Goal: Task Accomplishment & Management: Complete application form

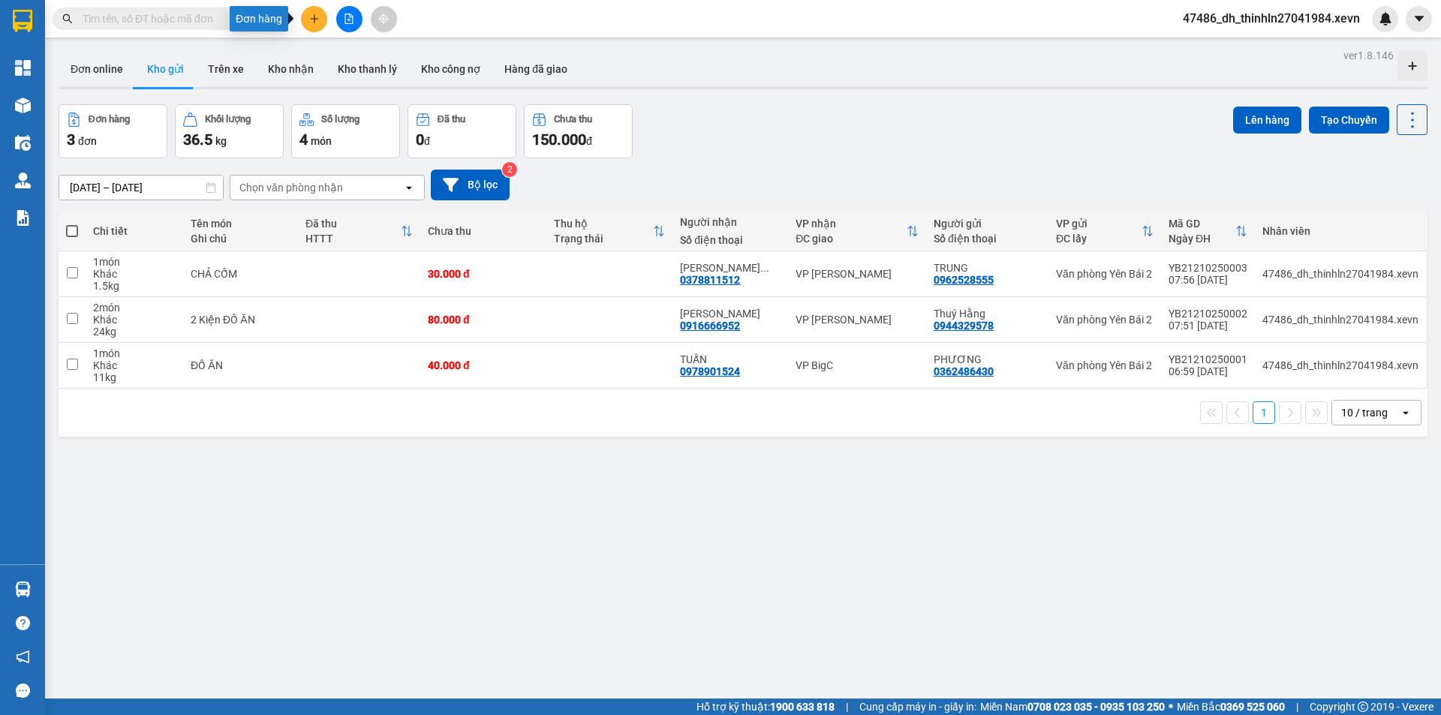
click at [315, 14] on icon "plus" at bounding box center [314, 19] width 11 height 11
click at [367, 64] on div "Tạo đơn hàng" at bounding box center [373, 56] width 65 height 17
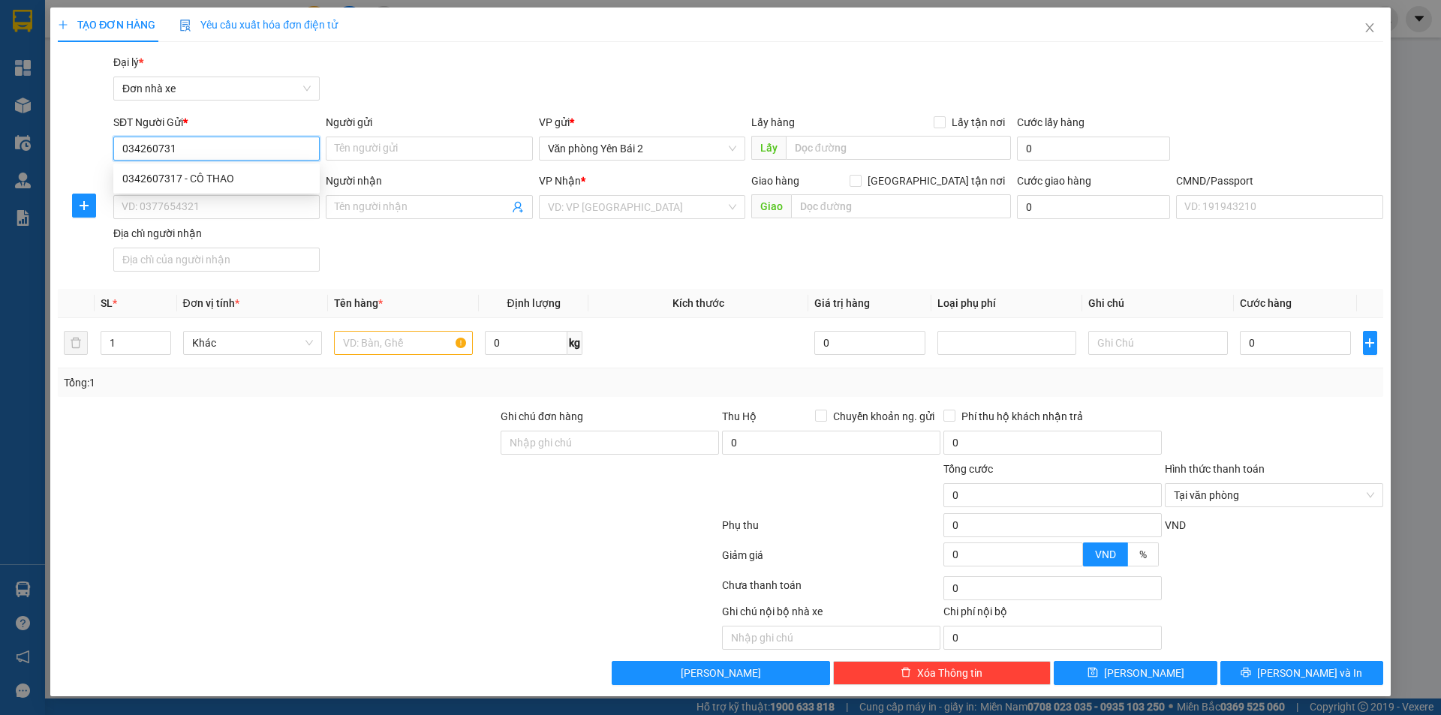
type input "0342607317"
click at [240, 183] on div "0342607317 - CÔ THAO" at bounding box center [216, 178] width 188 height 17
type input "CÔ THAO"
type input "0382833865"
type input "trang"
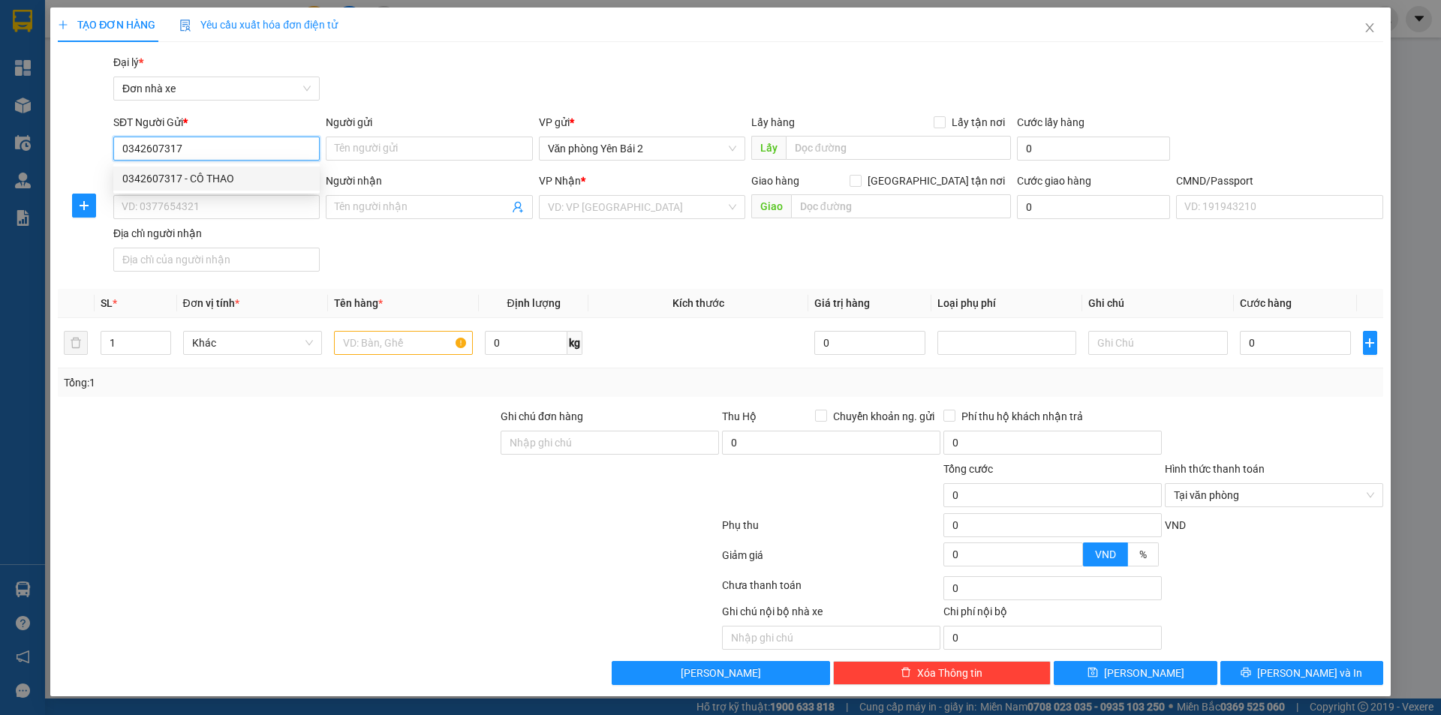
type input "1"
type input "0342607317"
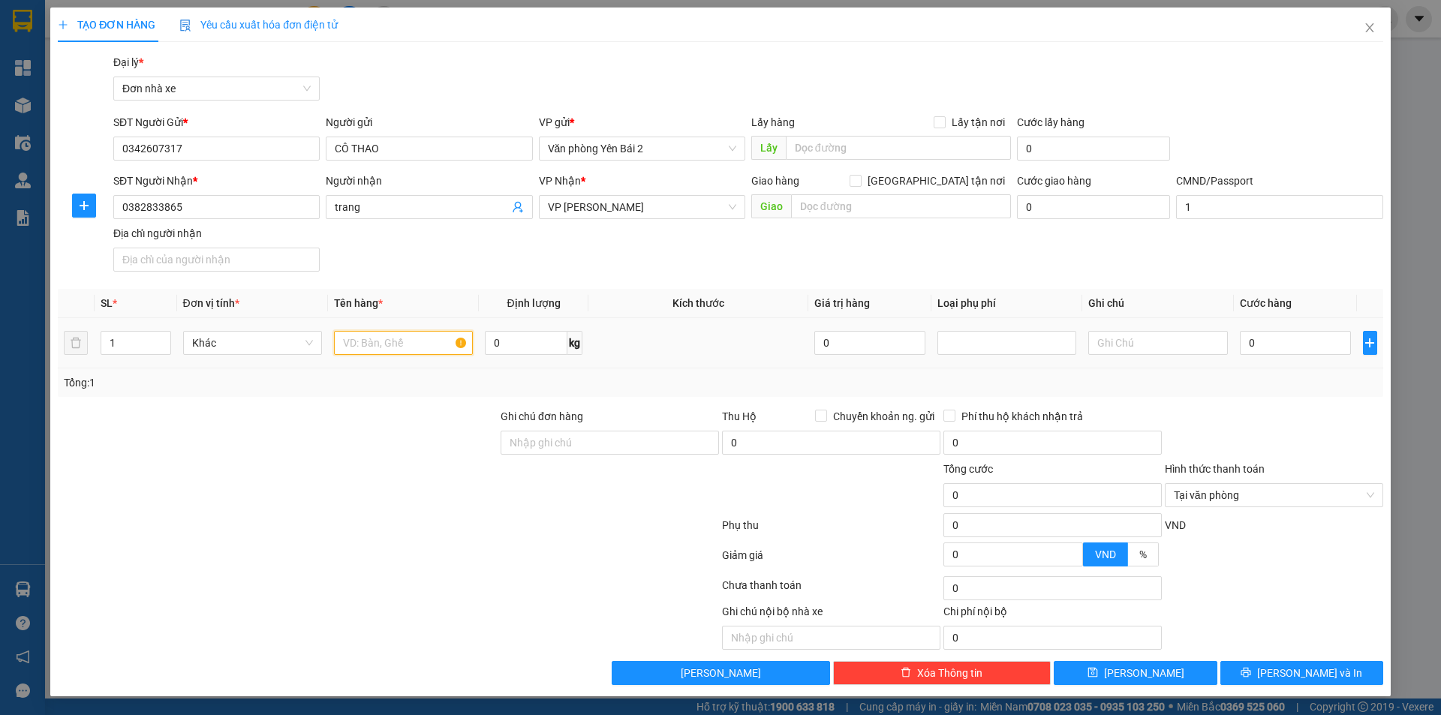
click at [389, 344] on input "text" at bounding box center [403, 343] width 139 height 24
type input "d"
type input "đ"
type input "D"
type input "ĐỒ ĂN"
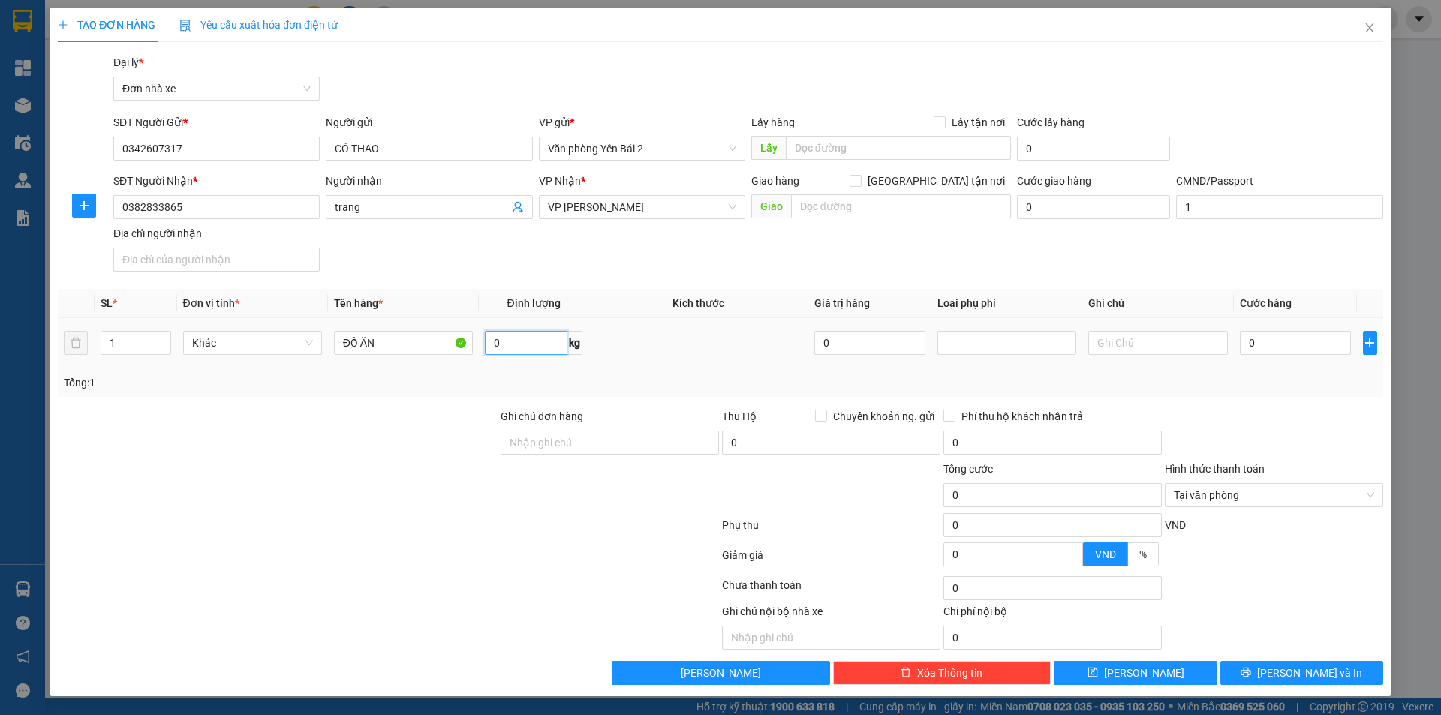
click at [523, 339] on input "0" at bounding box center [526, 343] width 83 height 24
type input "10"
click at [1287, 341] on input "0" at bounding box center [1296, 343] width 112 height 24
type input "3"
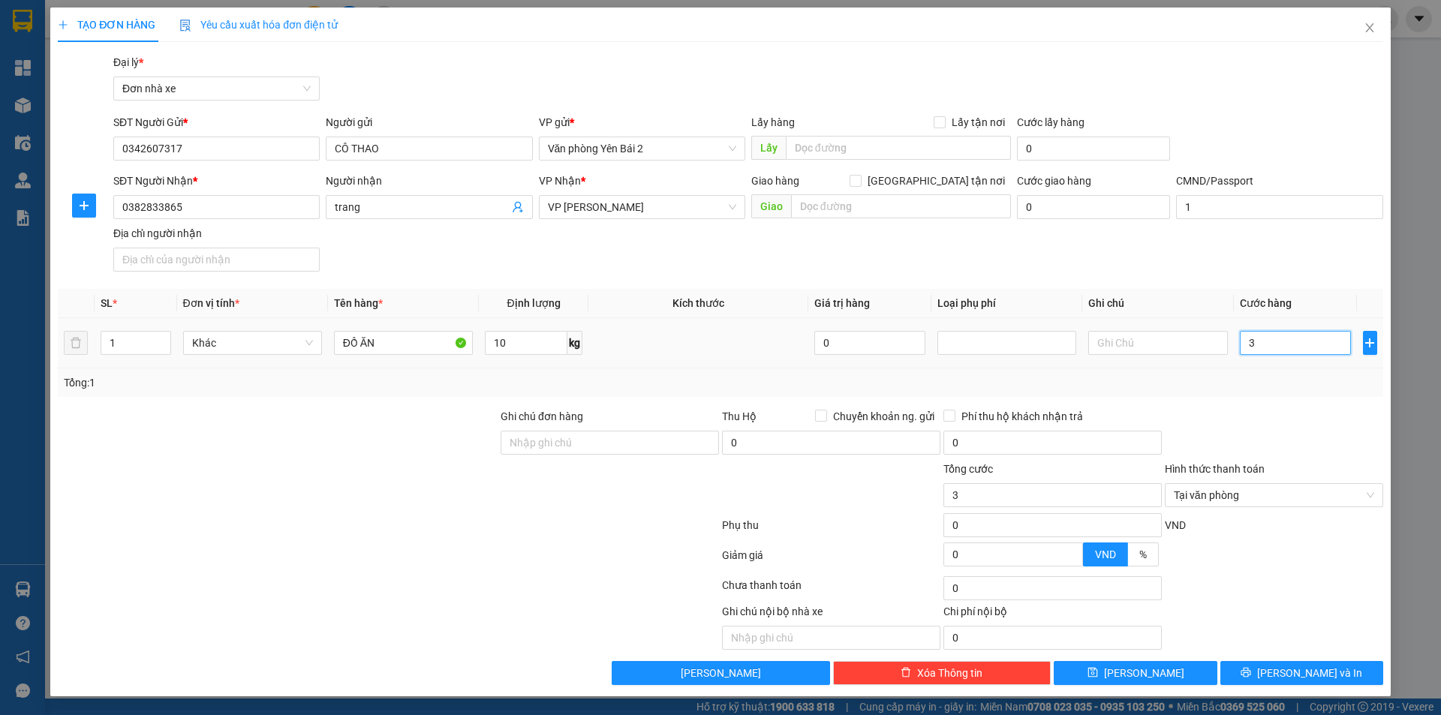
type input "35"
type input "350"
type input "3.500"
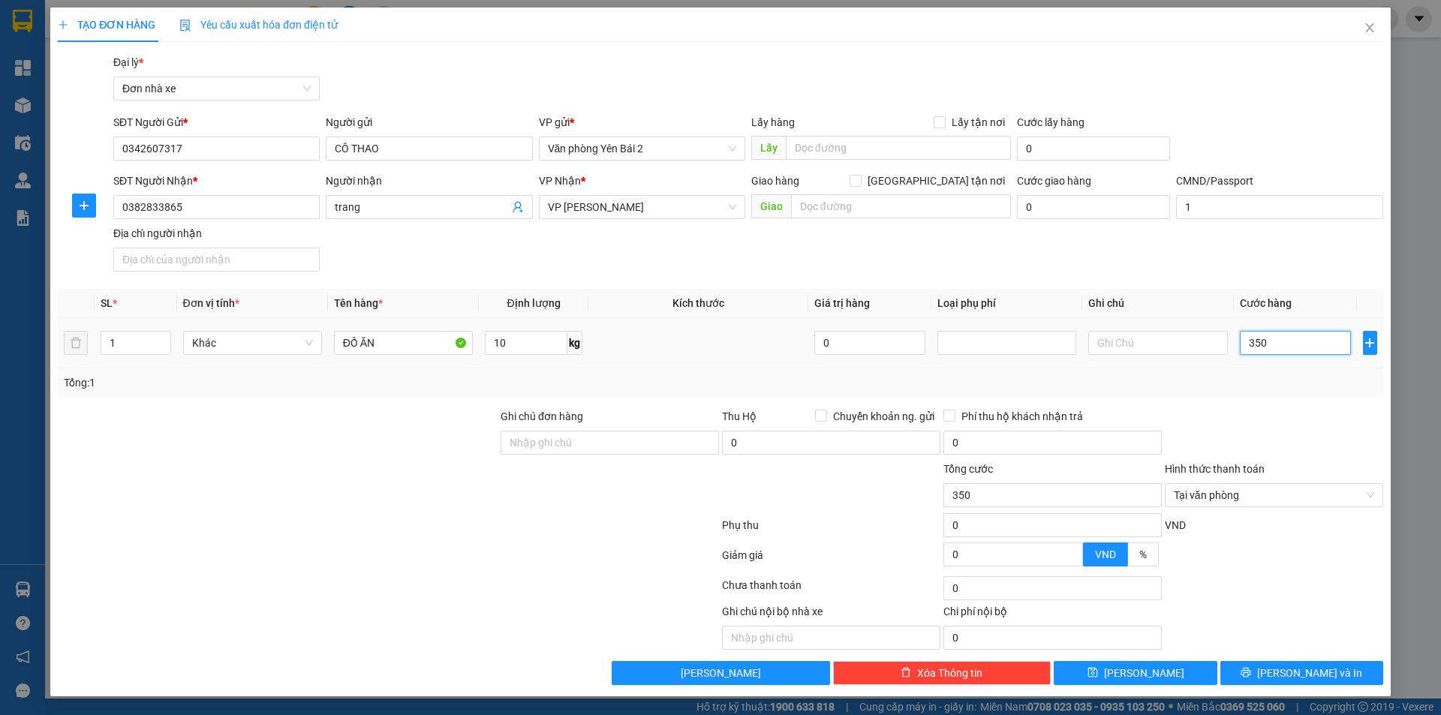
type input "3.500"
type input "35.000"
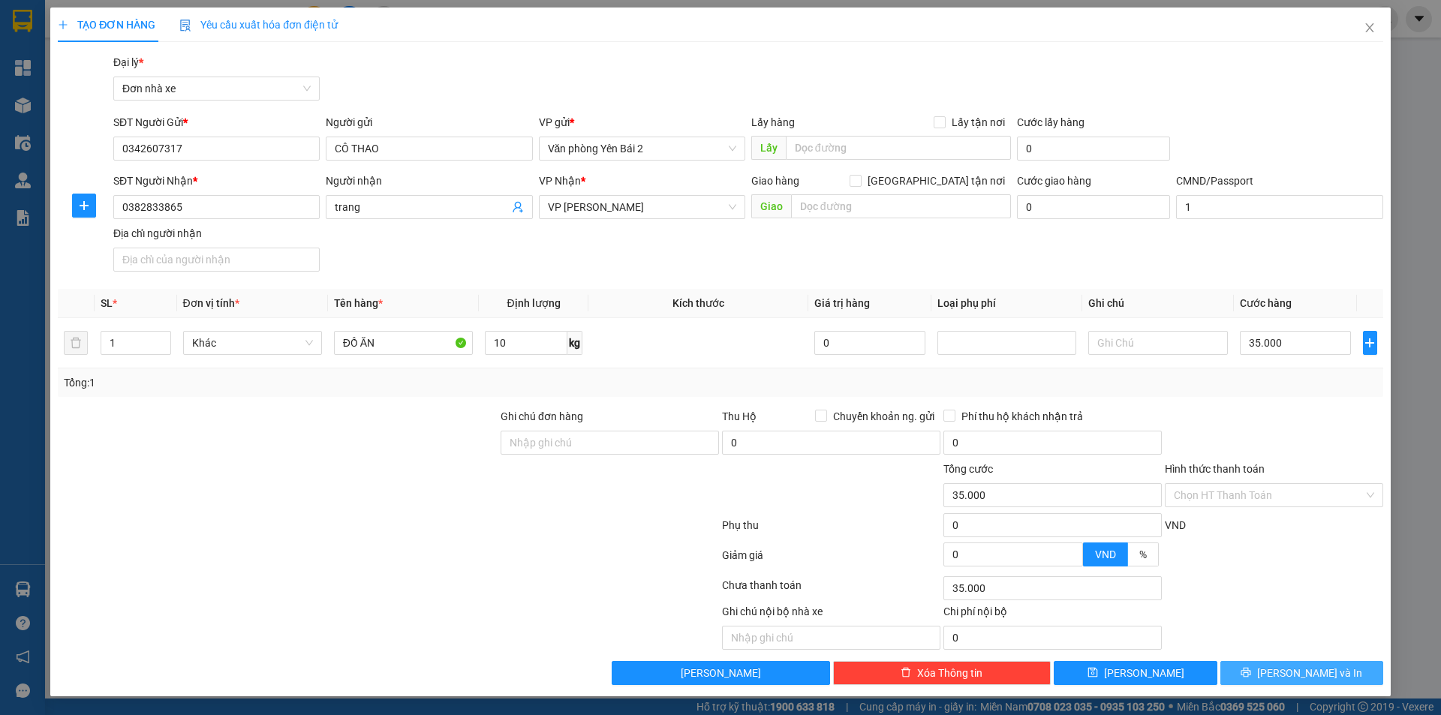
click at [1320, 667] on span "[PERSON_NAME] và In" at bounding box center [1309, 673] width 105 height 17
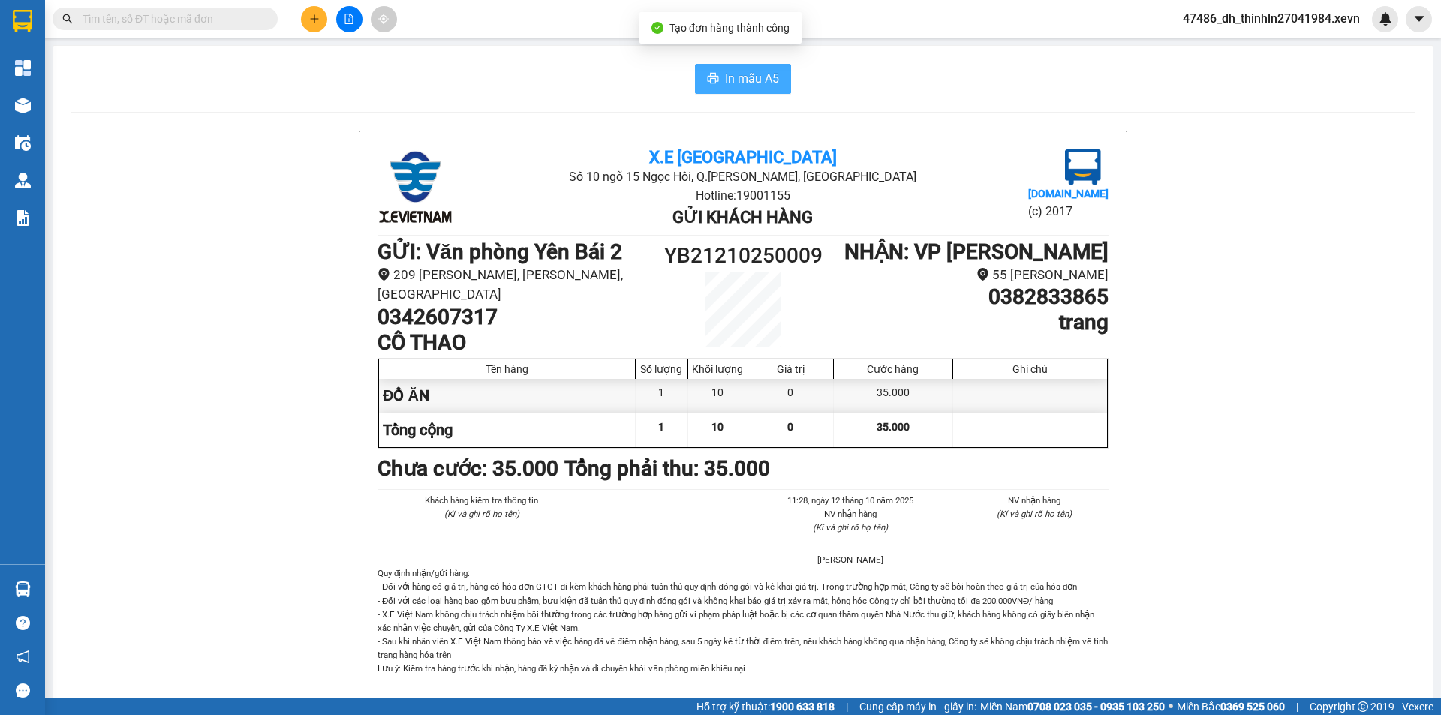
click at [743, 74] on span "In mẫu A5" at bounding box center [752, 78] width 54 height 19
